Goal: Navigation & Orientation: Find specific page/section

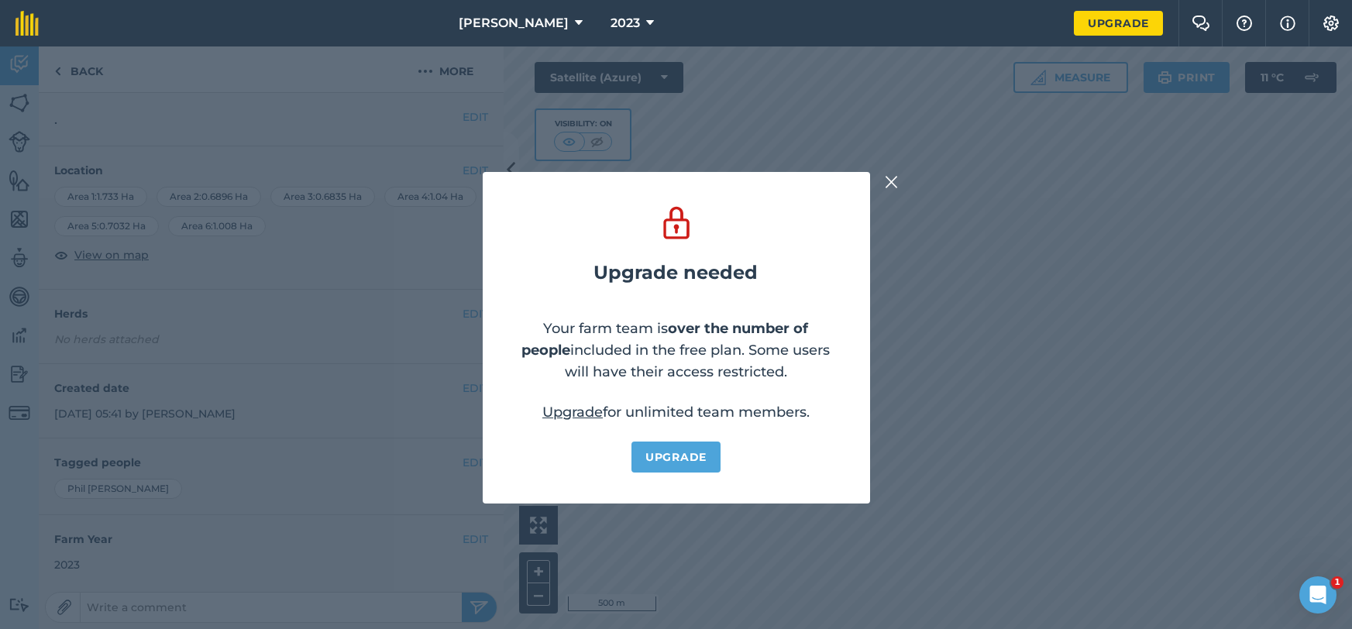
click at [894, 186] on img at bounding box center [892, 182] width 14 height 19
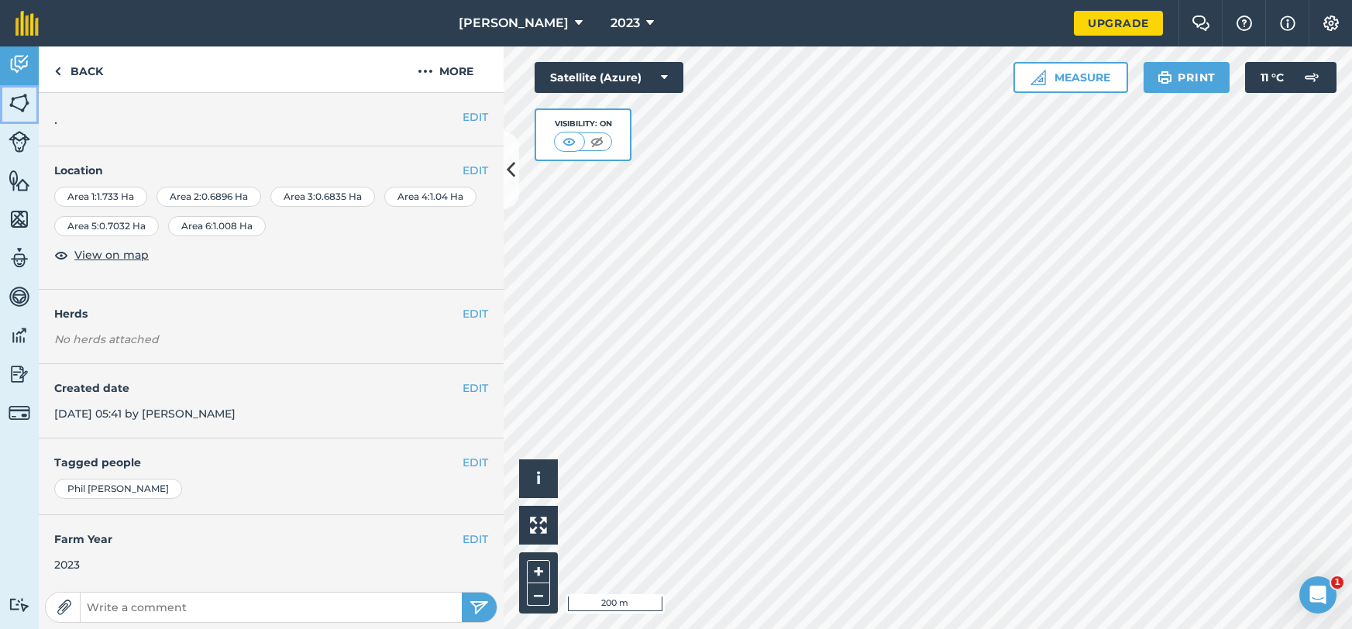
click at [26, 99] on img at bounding box center [20, 102] width 22 height 23
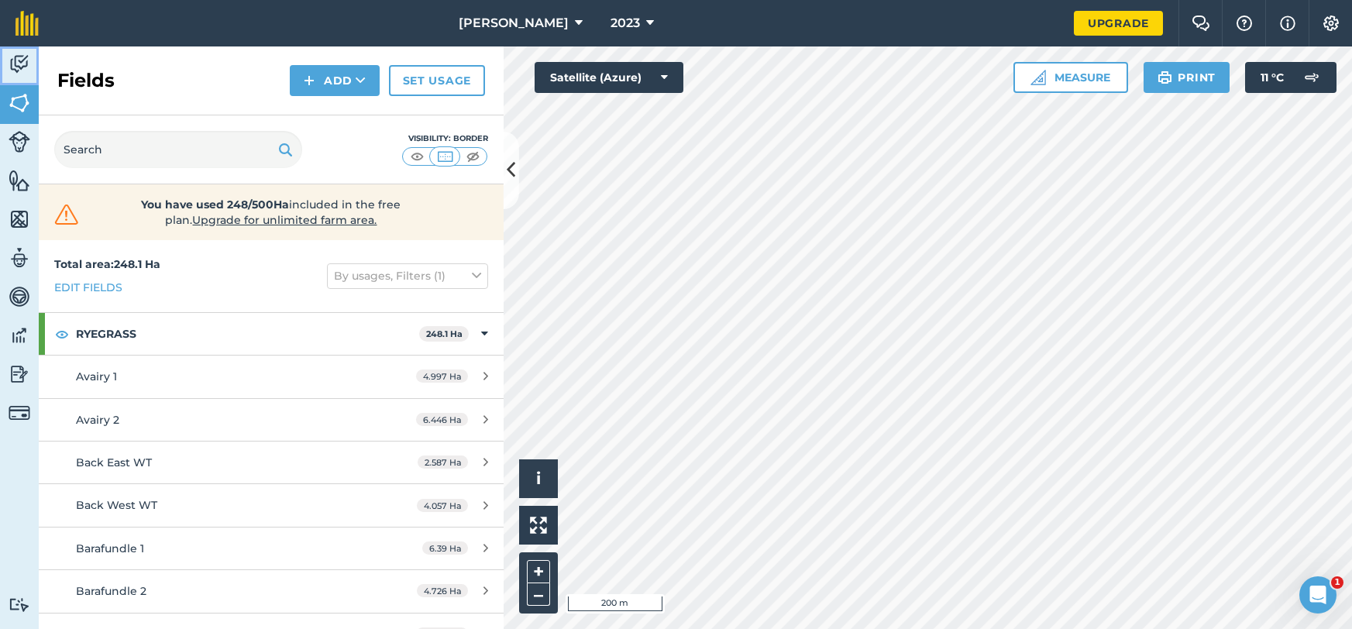
click at [9, 68] on img at bounding box center [20, 64] width 22 height 23
